Goal: Information Seeking & Learning: Learn about a topic

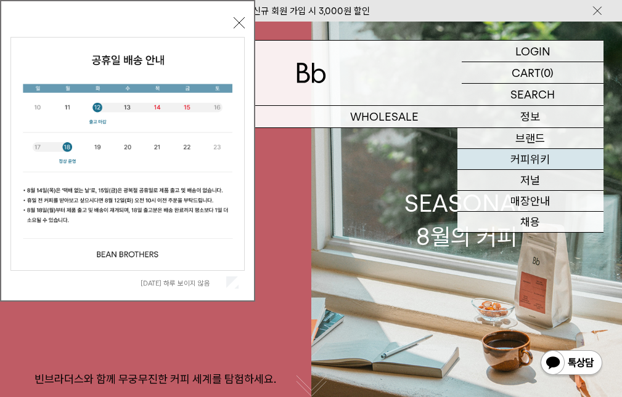
click at [528, 157] on link "커피위키" at bounding box center [530, 159] width 146 height 21
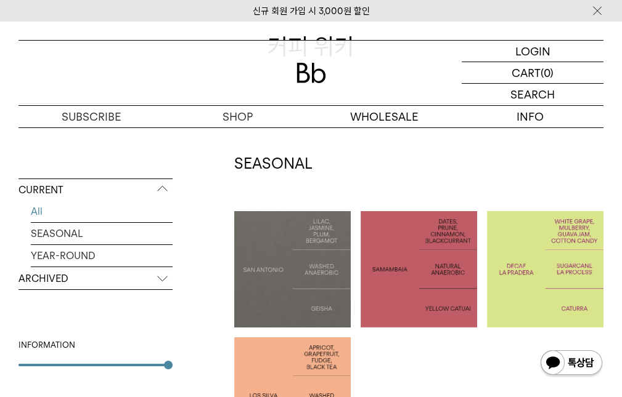
scroll to position [185, 0]
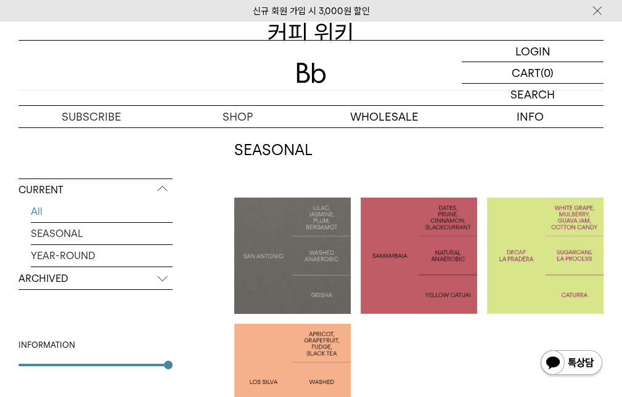
click at [318, 266] on p "SAN ANTONIO: GEISHA" at bounding box center [292, 256] width 116 height 30
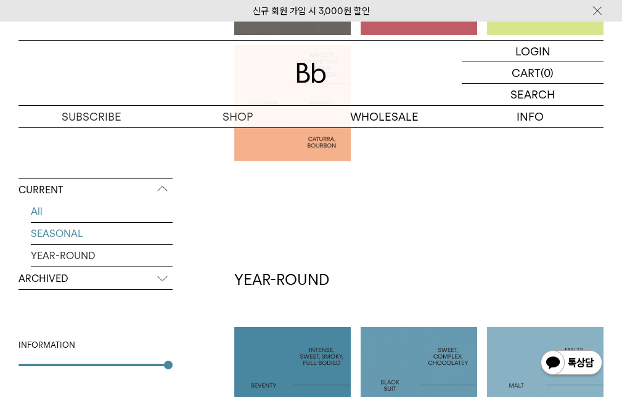
scroll to position [530, 0]
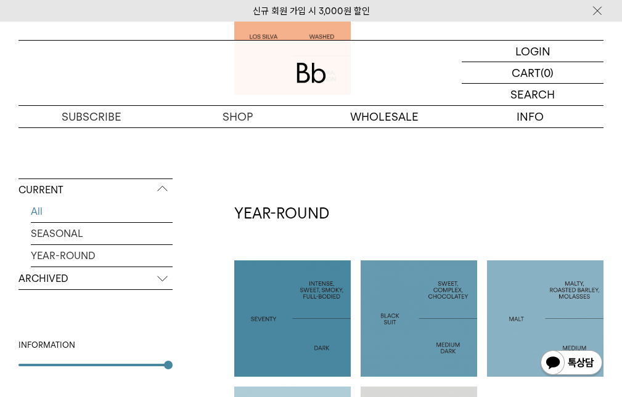
click at [76, 280] on p "ARCHIVED" at bounding box center [95, 279] width 154 height 22
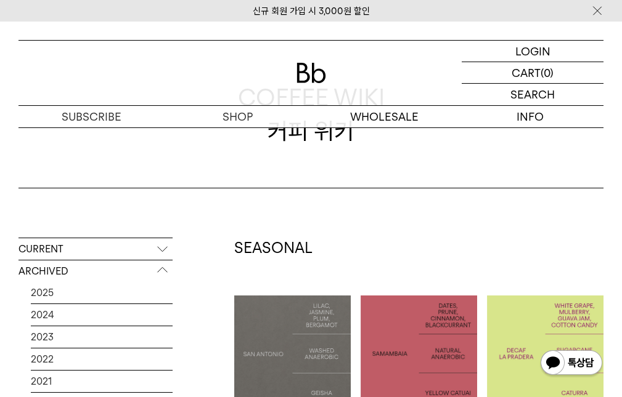
scroll to position [0, 0]
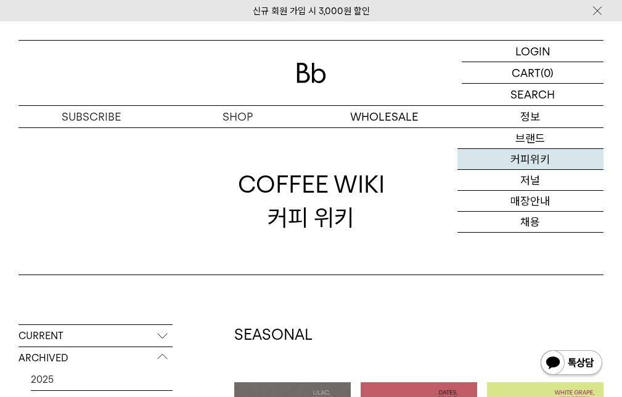
click at [529, 158] on link "커피위키" at bounding box center [530, 159] width 146 height 21
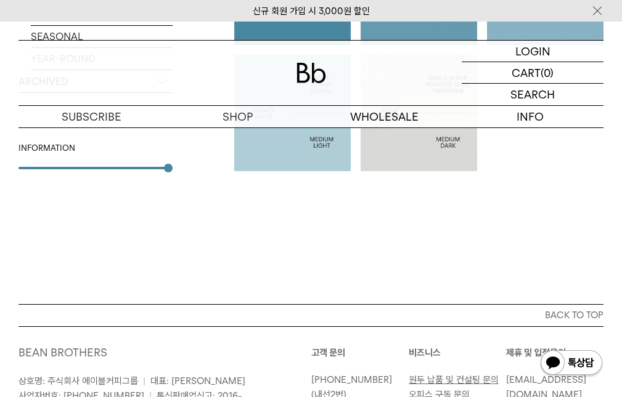
scroll to position [678, 0]
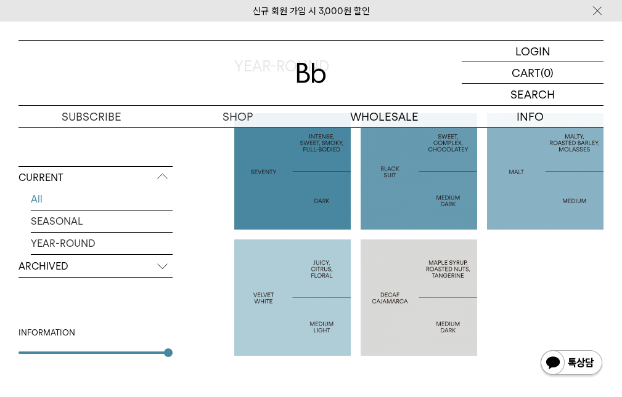
click at [319, 206] on div at bounding box center [292, 171] width 116 height 116
